Goal: Task Accomplishment & Management: Manage account settings

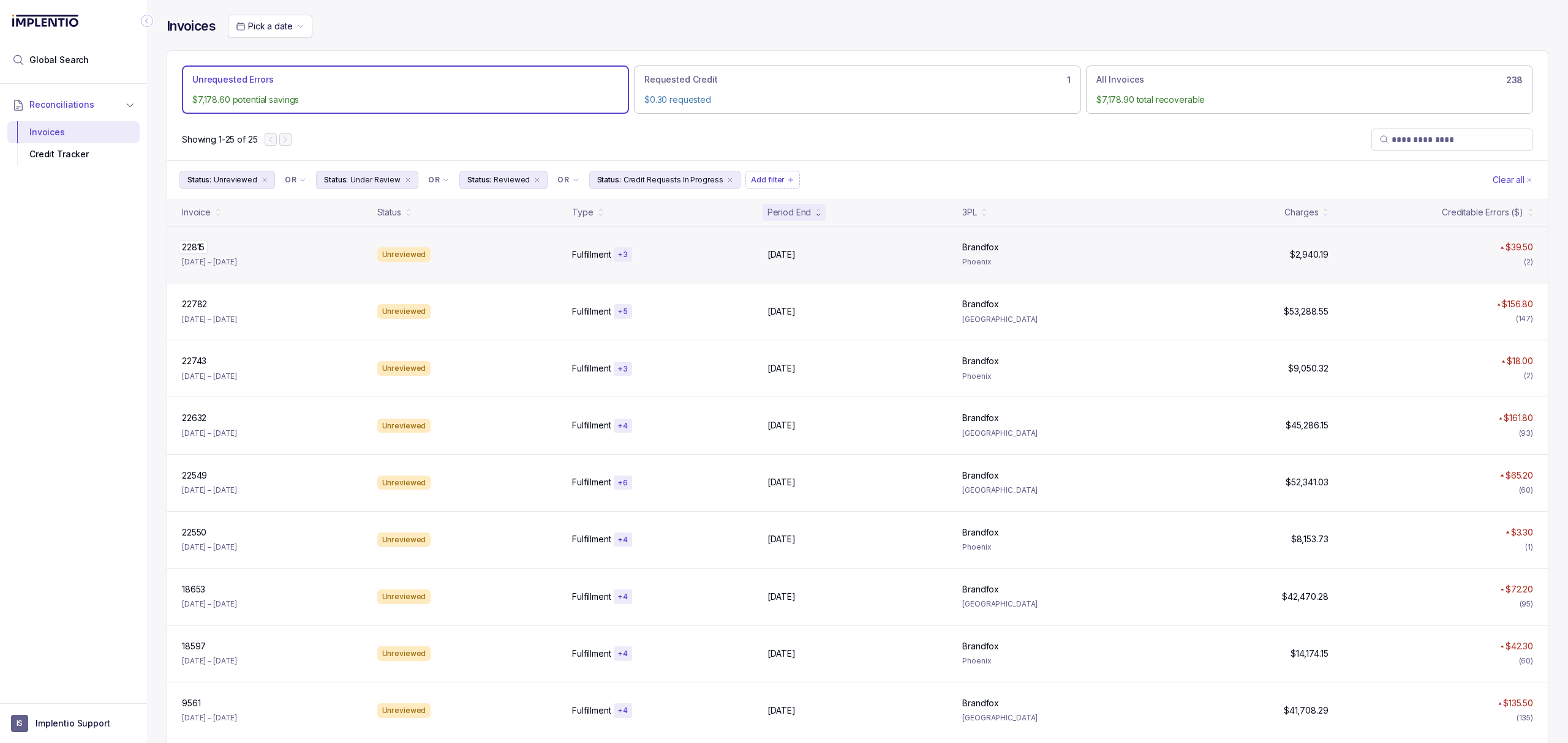
click at [201, 246] on p "22815" at bounding box center [193, 247] width 29 height 14
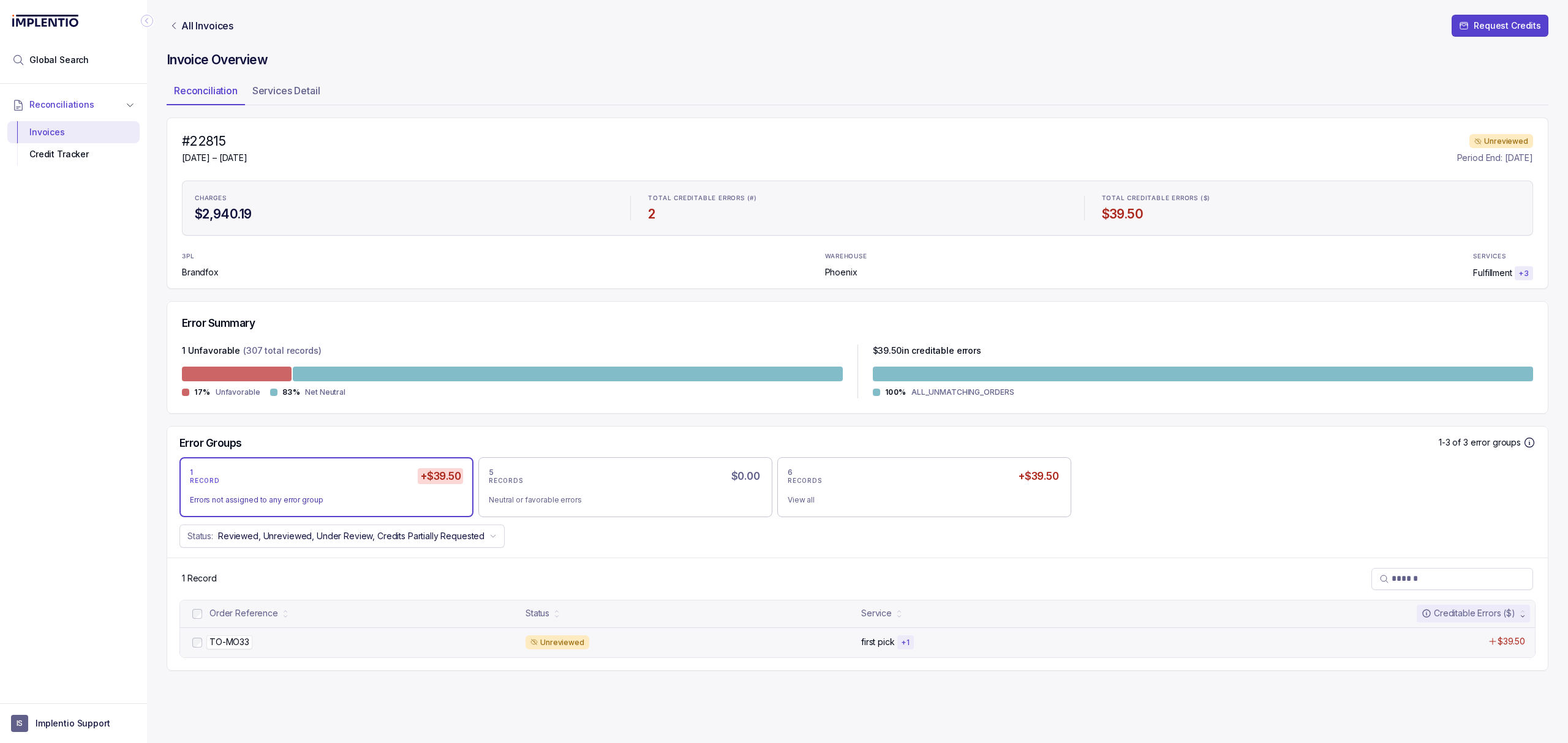
click at [222, 645] on p "TO-MO33" at bounding box center [229, 642] width 46 height 14
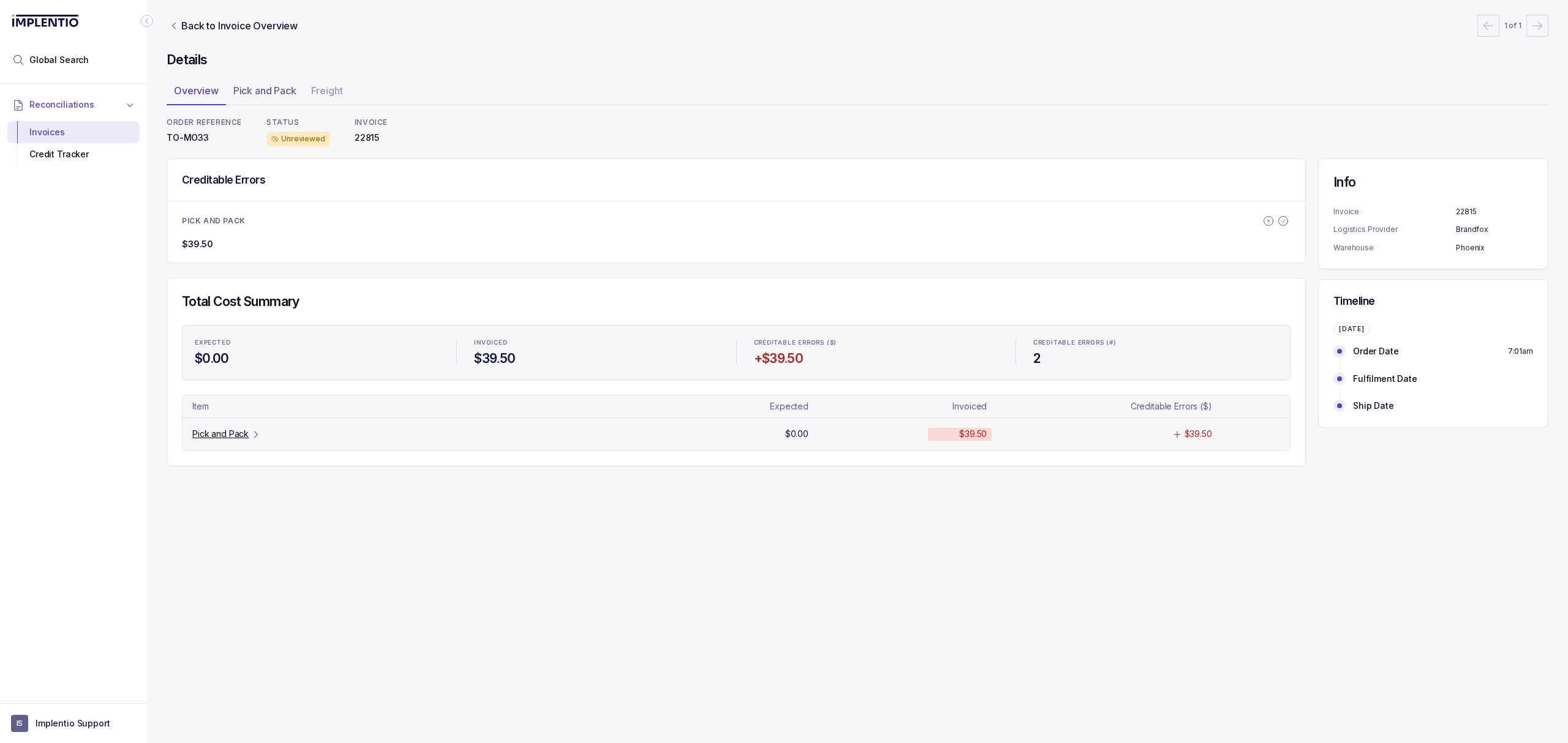
click at [234, 437] on p "Pick and Pack" at bounding box center [220, 434] width 57 height 12
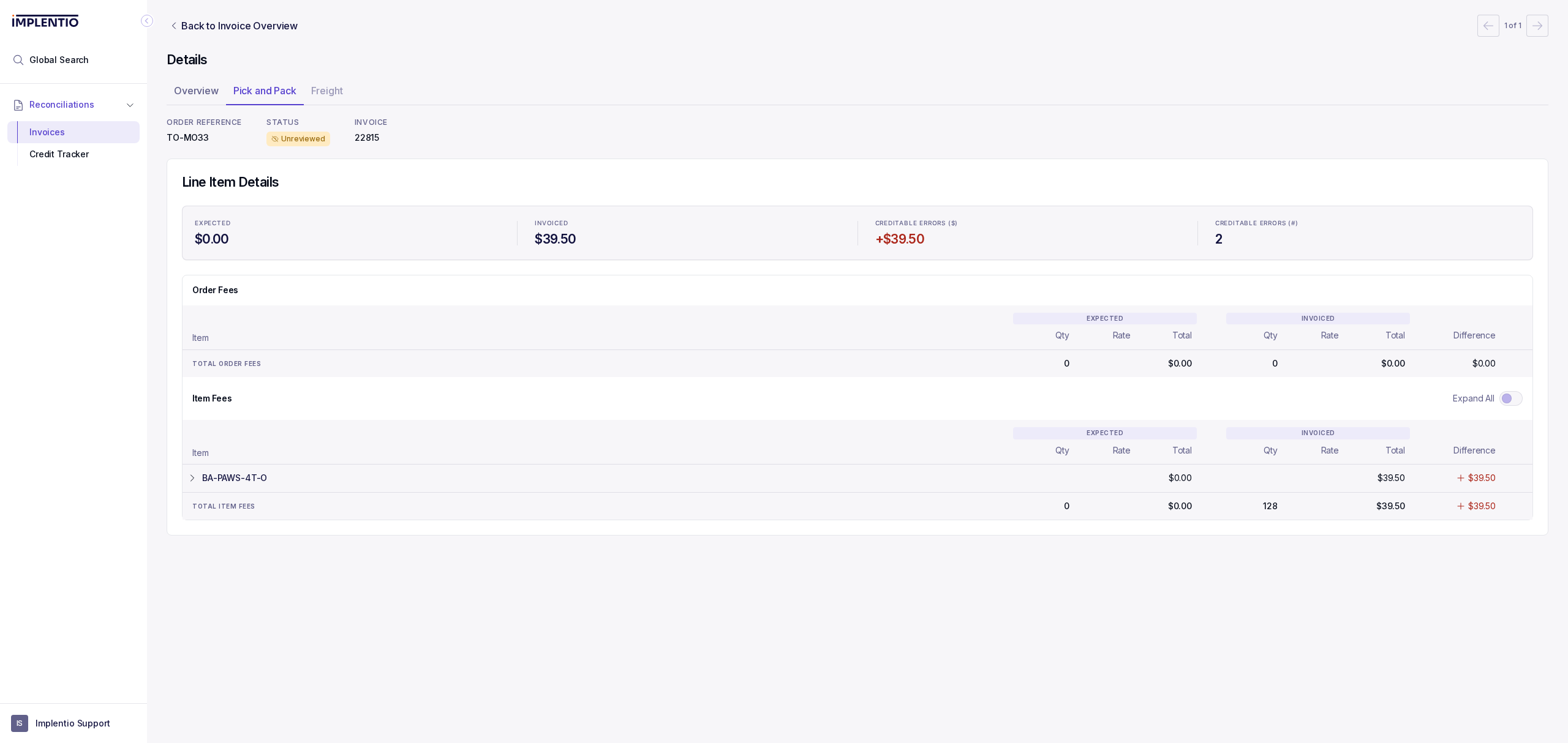
click at [235, 475] on p "BA-PAWS-4T-O" at bounding box center [234, 478] width 65 height 12
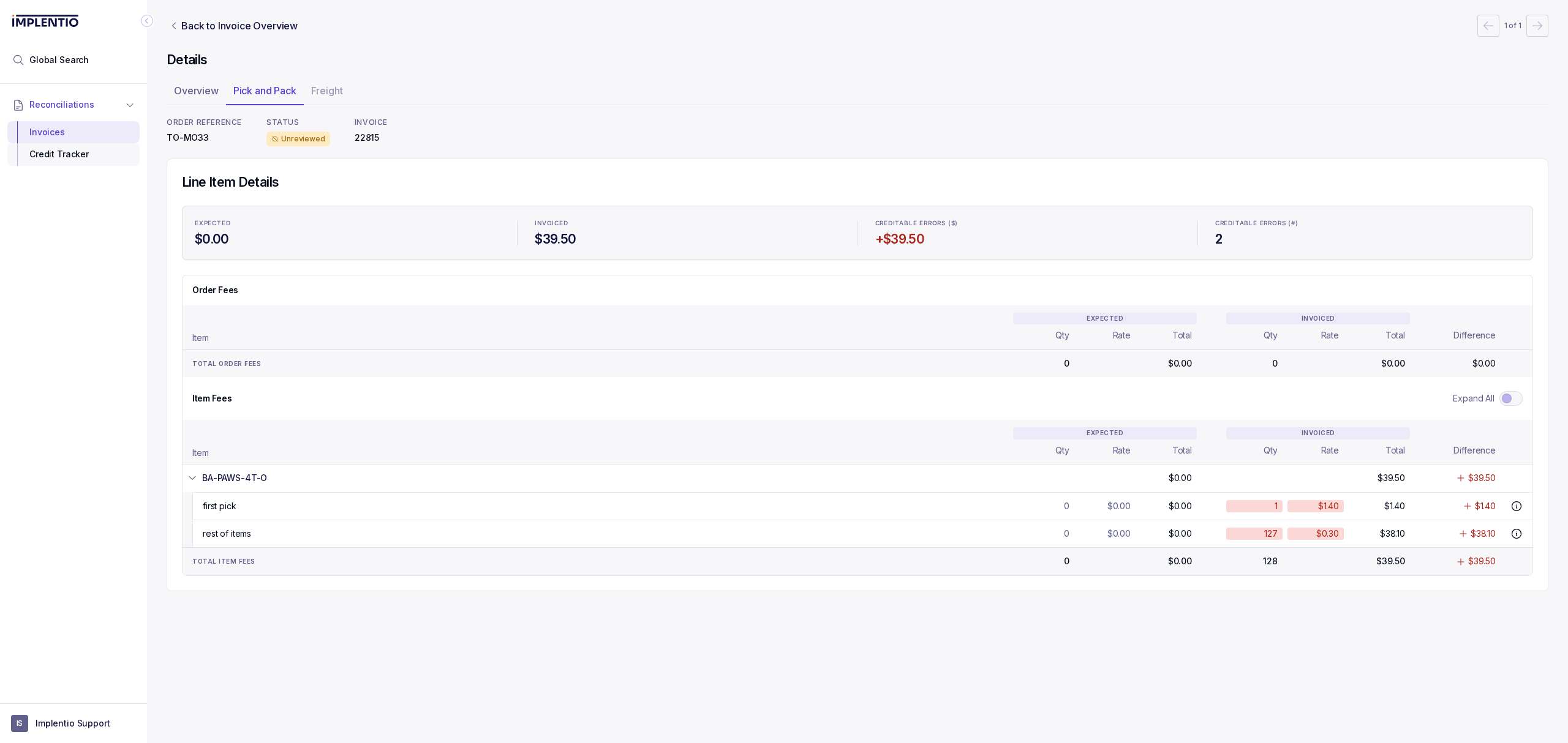
click at [77, 159] on div "Credit Tracker" at bounding box center [73, 154] width 112 height 22
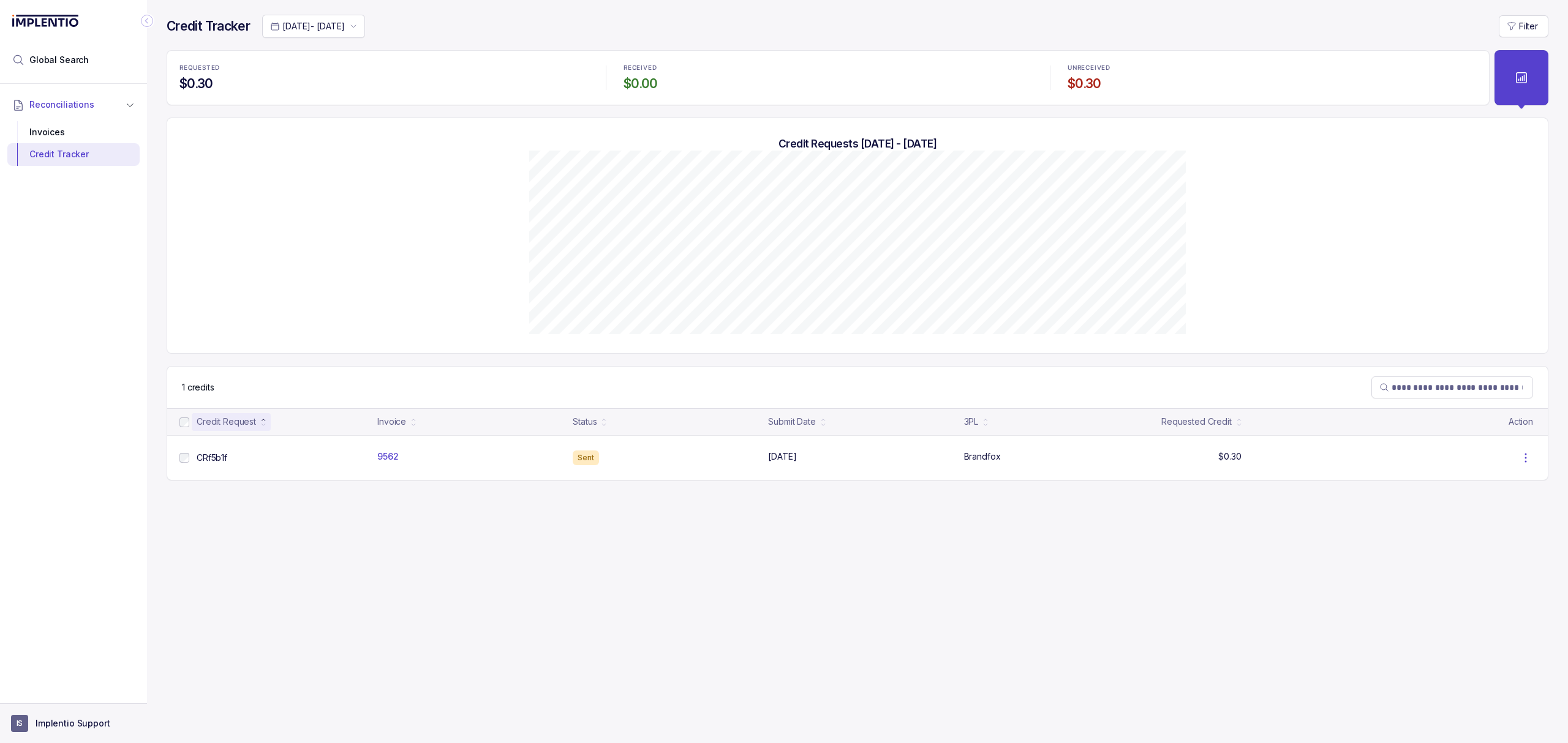
click at [77, 726] on p "Implentio Support" at bounding box center [72, 723] width 75 height 12
click at [77, 704] on div "Logout" at bounding box center [73, 696] width 116 height 14
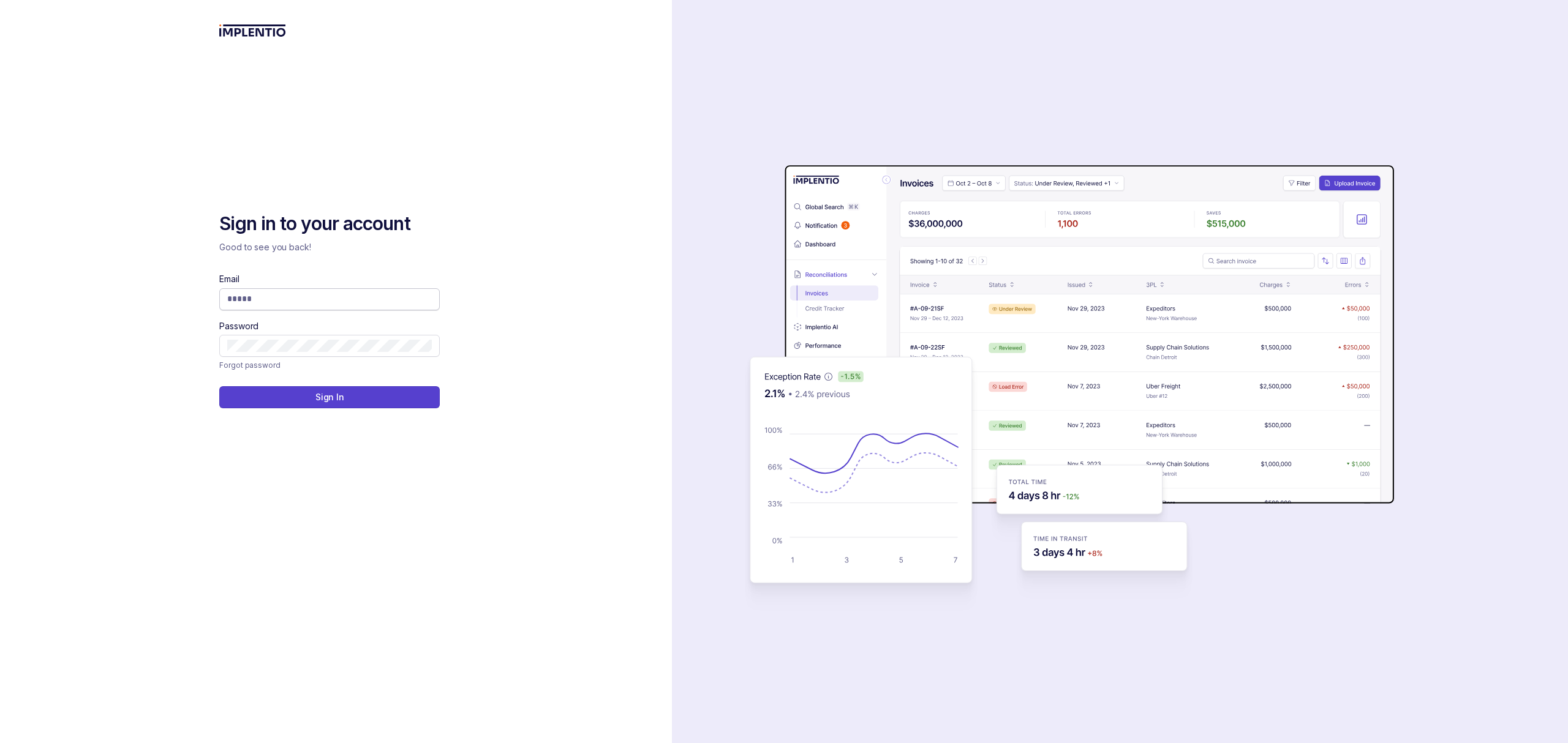
click at [247, 304] on input "Email" at bounding box center [329, 298] width 204 height 12
click at [511, 208] on div "Sign in to your account Good to see you back! Email Password Forgot password Si…" at bounding box center [335, 372] width 672 height 743
